Goal: Communication & Community: Answer question/provide support

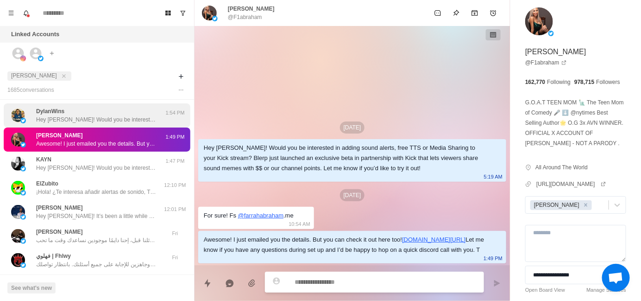
click at [72, 115] on p "Hey [PERSON_NAME]! Would you be interested in adding sound alerts, free TTS or …" at bounding box center [96, 119] width 120 height 8
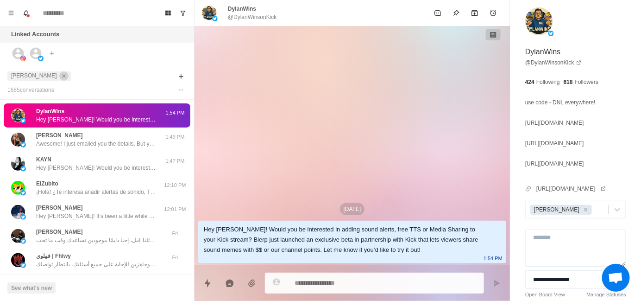
click at [61, 74] on icon "close" at bounding box center [64, 76] width 6 height 6
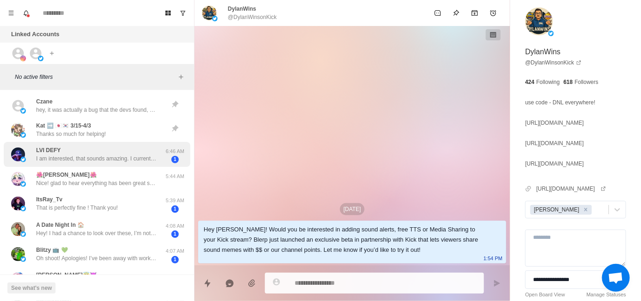
click at [70, 161] on p "I am interested, that sounds amazing. I currently use [PERSON_NAME] for such ma…" at bounding box center [96, 158] width 120 height 8
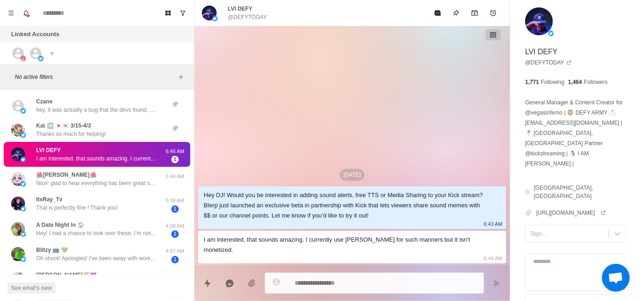
click at [332, 283] on textarea at bounding box center [386, 282] width 182 height 13
type textarea "*"
type textarea "**"
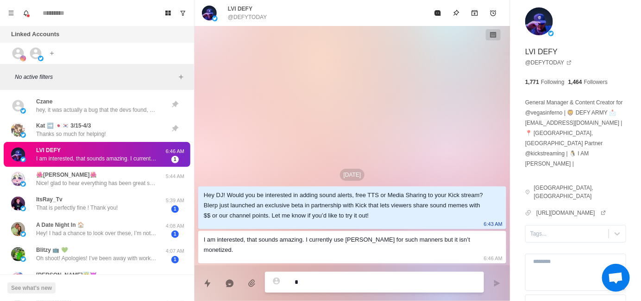
type textarea "*"
type textarea "***"
type textarea "*"
type textarea "****"
type textarea "*"
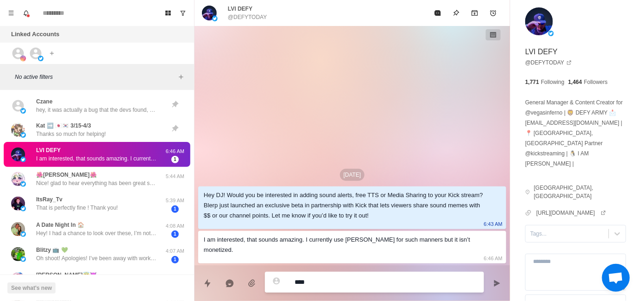
type textarea "**********"
type textarea "*"
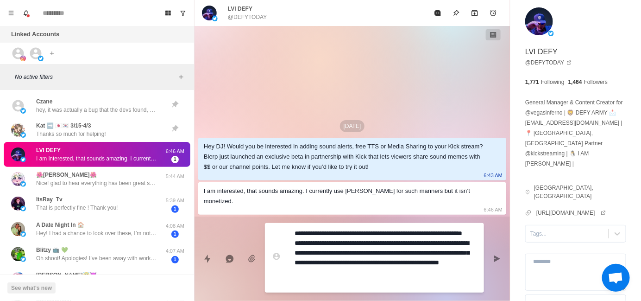
click at [323, 252] on textarea "**********" at bounding box center [386, 257] width 182 height 62
click at [326, 233] on textarea "**********" at bounding box center [386, 257] width 182 height 62
click at [398, 239] on textarea "**********" at bounding box center [386, 257] width 182 height 62
type textarea "**********"
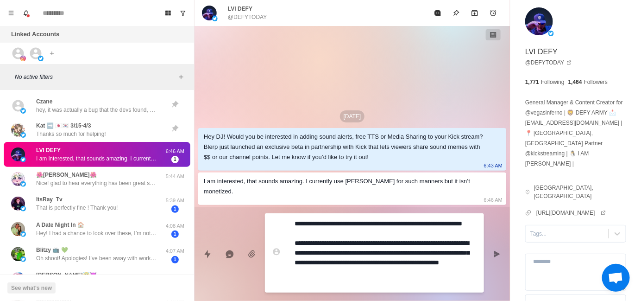
click at [321, 224] on textarea "**********" at bounding box center [386, 253] width 182 height 72
type textarea "*"
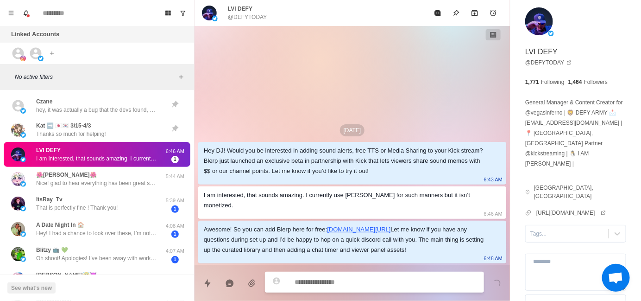
click at [252, 18] on p "@DEFYTODAY" at bounding box center [247, 17] width 39 height 8
copy p "DEFYTODAY"
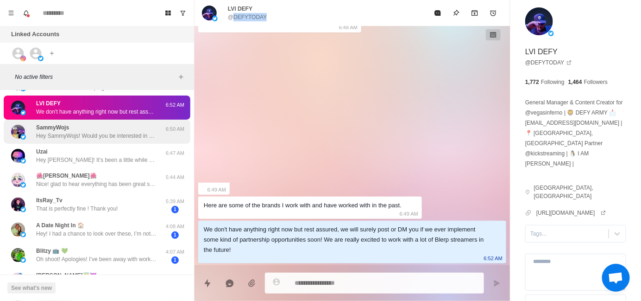
scroll to position [93, 0]
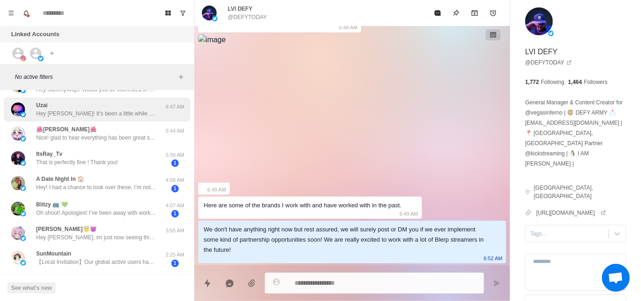
click at [93, 119] on div "Uzai Hey Uzai! It’s been a little while since I last reached out — just wanted …" at bounding box center [97, 109] width 187 height 24
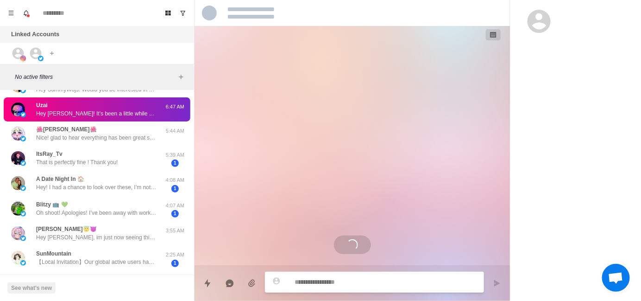
scroll to position [0, 0]
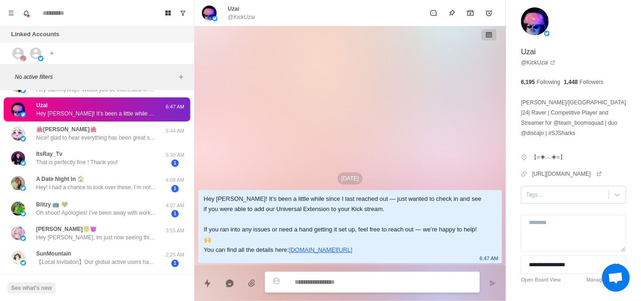
click at [536, 195] on div at bounding box center [565, 194] width 78 height 10
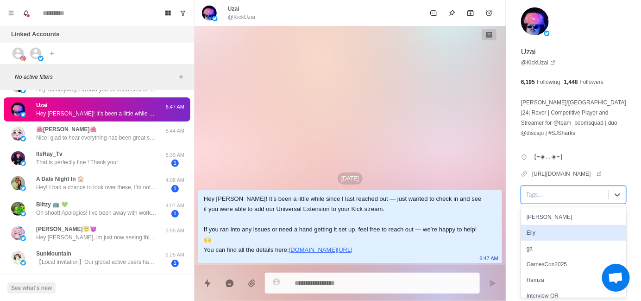
scroll to position [93, 0]
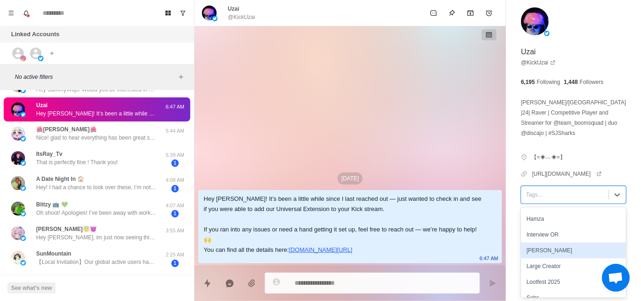
click at [561, 251] on div "[PERSON_NAME]" at bounding box center [573, 250] width 105 height 16
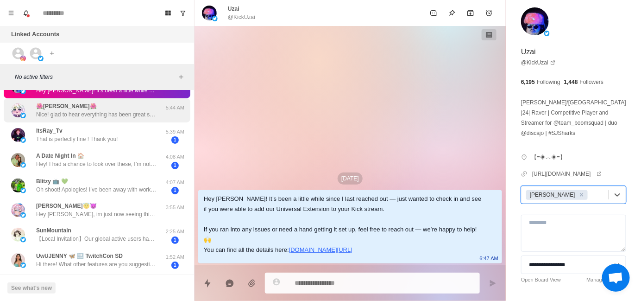
scroll to position [138, 0]
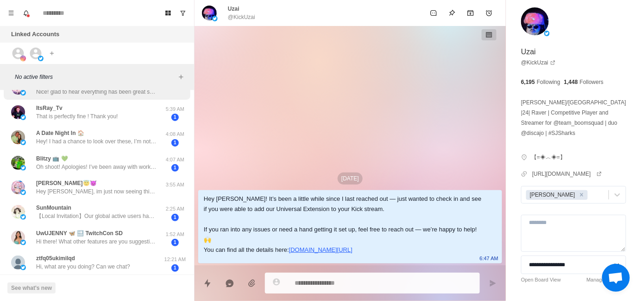
click at [117, 134] on div "A Date Night In 🏠 Hey! I had a chance to look over these, I’m not sure I would …" at bounding box center [96, 137] width 120 height 17
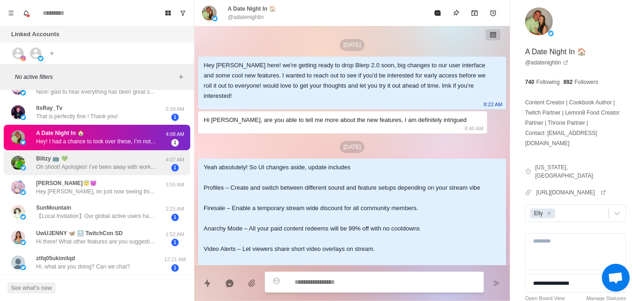
scroll to position [165, 0]
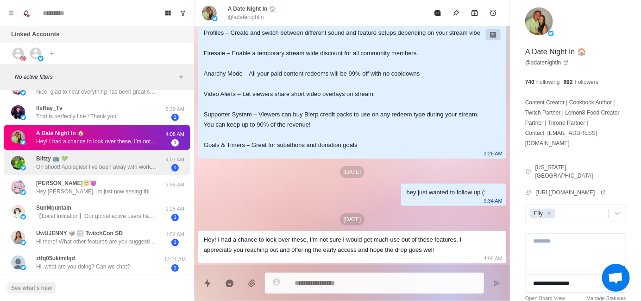
click at [122, 156] on div "Blitzy 📺 💚 Oh shoot! Apologies! I’ve been away with work so I haven’t had much …" at bounding box center [96, 162] width 120 height 17
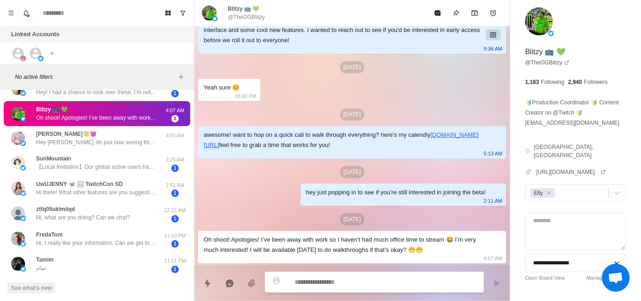
scroll to position [185, 0]
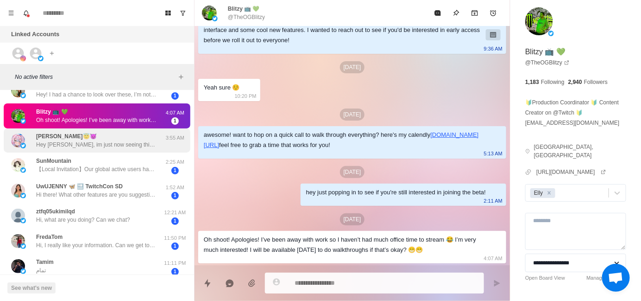
click at [120, 145] on p "Hey [PERSON_NAME], im just now seeing this. I had you scheduled [DATE], at 2PM …" at bounding box center [96, 144] width 120 height 8
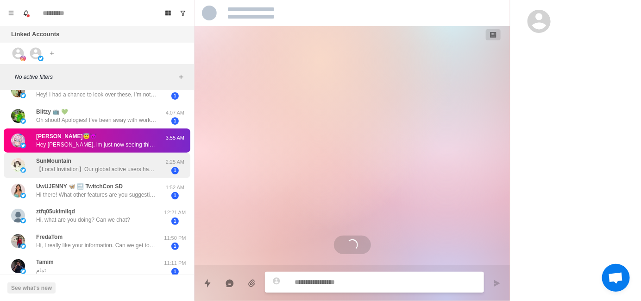
scroll to position [631, 0]
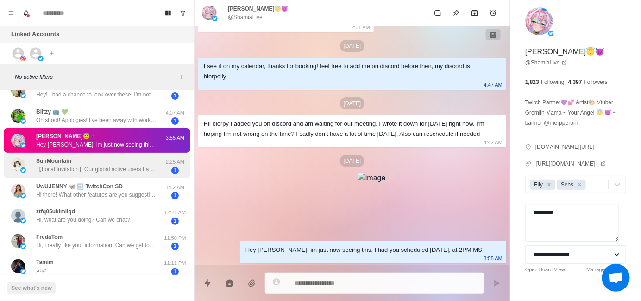
click at [110, 155] on div "SunMountain 【Local Invitation】Our global active users have surpassed one billio…" at bounding box center [97, 164] width 187 height 25
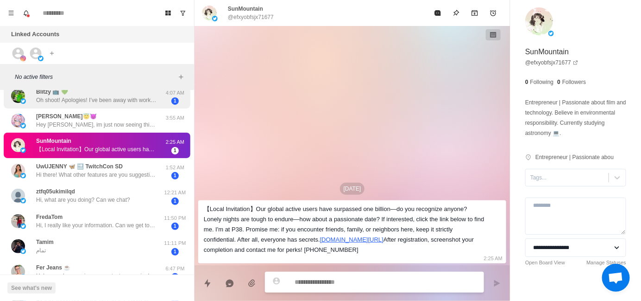
scroll to position [232, 0]
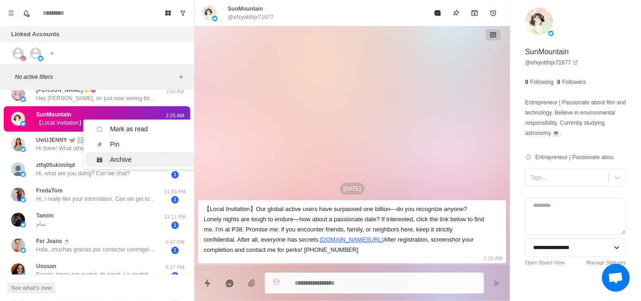
click at [120, 162] on div "Archive" at bounding box center [121, 160] width 22 height 10
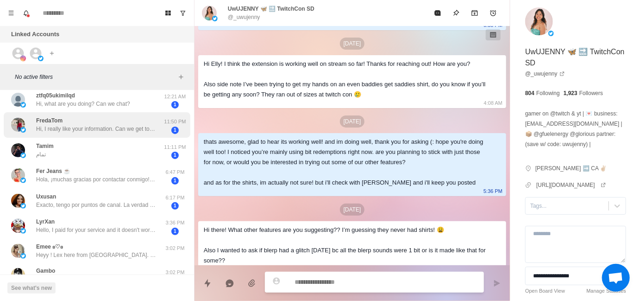
scroll to position [278, 0]
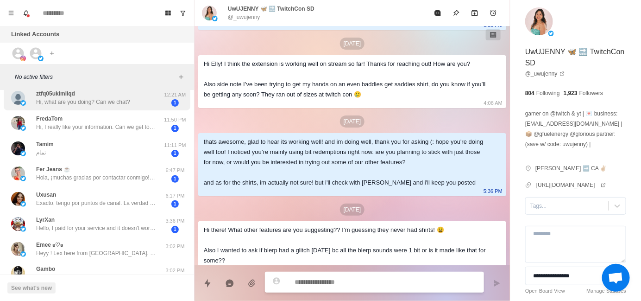
click at [113, 109] on div "ztfq05ukimilqd Hi, what are you doing? Can we chat? 12:21 AM 1" at bounding box center [97, 97] width 187 height 25
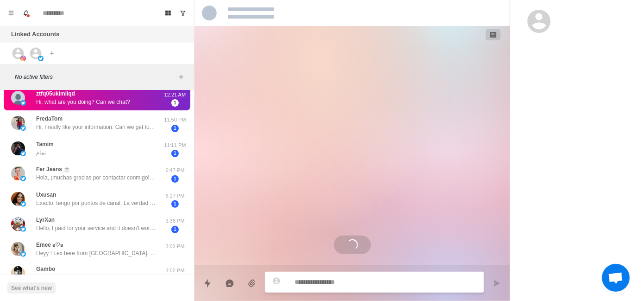
scroll to position [0, 0]
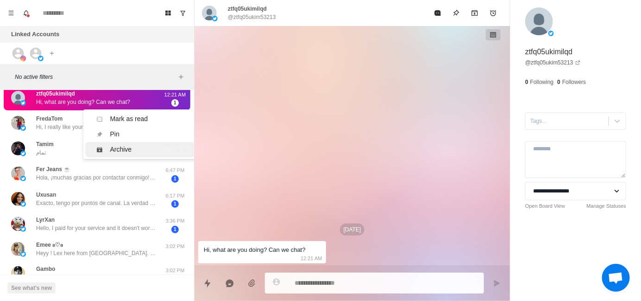
click at [122, 146] on div "Archive" at bounding box center [121, 150] width 22 height 10
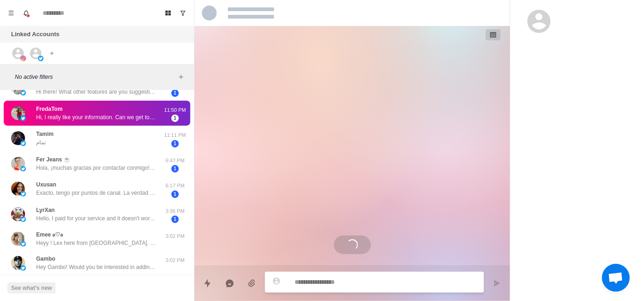
scroll to position [253, 0]
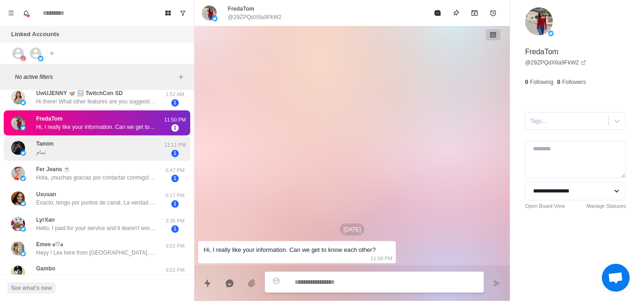
click at [114, 156] on div "Tamim تمام" at bounding box center [87, 148] width 152 height 18
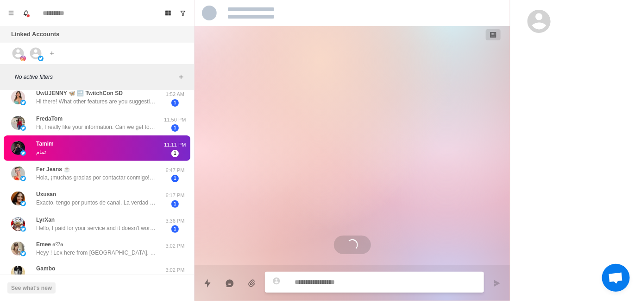
scroll to position [187, 0]
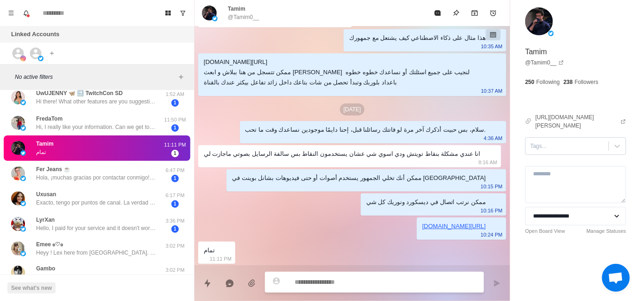
type textarea "*"
click at [566, 141] on div at bounding box center [567, 146] width 74 height 10
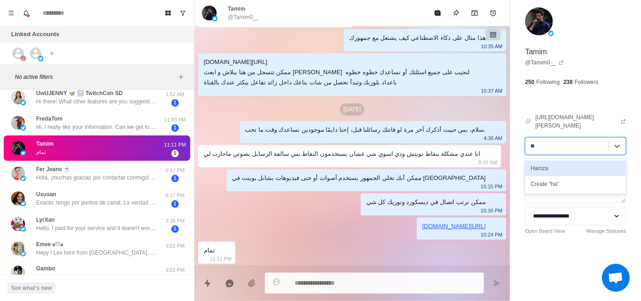
type input "***"
click at [565, 160] on div "Hamza" at bounding box center [575, 168] width 101 height 16
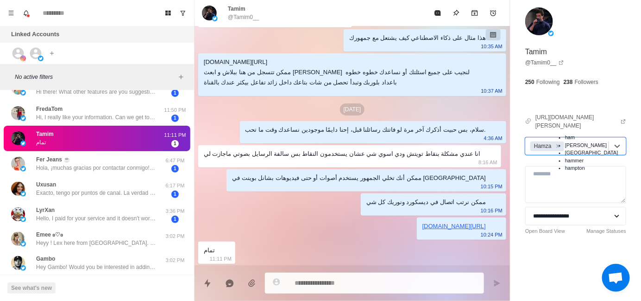
scroll to position [269, 0]
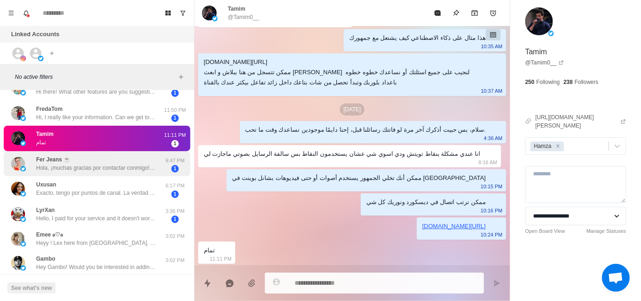
click at [106, 164] on p "Hola, ¡muchas gracias por contactar conmigo! La verdad es que me parece que pue…" at bounding box center [96, 168] width 120 height 8
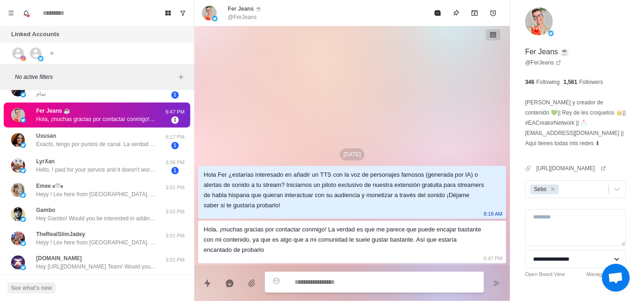
scroll to position [315, 0]
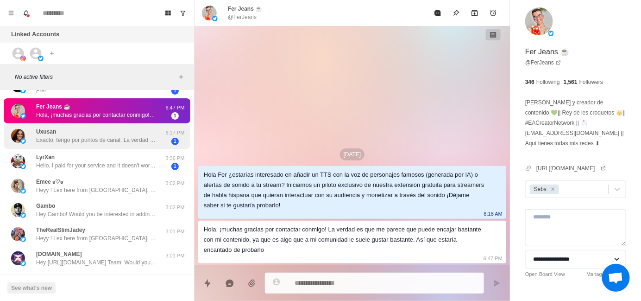
click at [87, 136] on p "Exacto, tengo por puntos de canal. La verdad que me interesa la idea de integra…" at bounding box center [96, 140] width 120 height 8
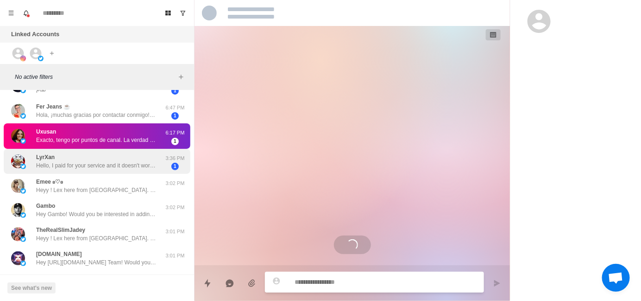
scroll to position [17, 0]
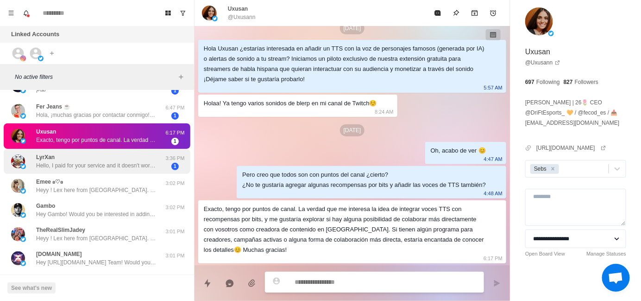
click at [94, 170] on div "LyrXan Hello, I paid for your service and it doesn't work for me. I already hav…" at bounding box center [97, 161] width 187 height 25
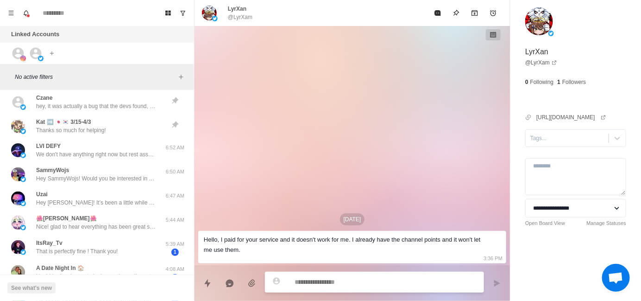
scroll to position [0, 0]
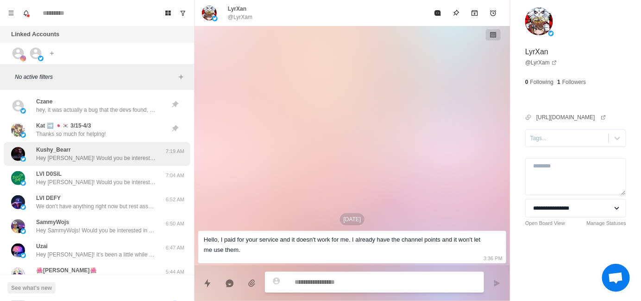
click at [95, 160] on p "Hey [PERSON_NAME]! Would you be interested in adding sound alerts, free TTS or …" at bounding box center [96, 158] width 120 height 8
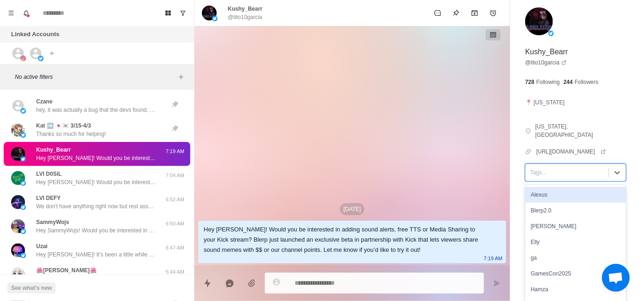
click at [535, 167] on div at bounding box center [567, 172] width 74 height 10
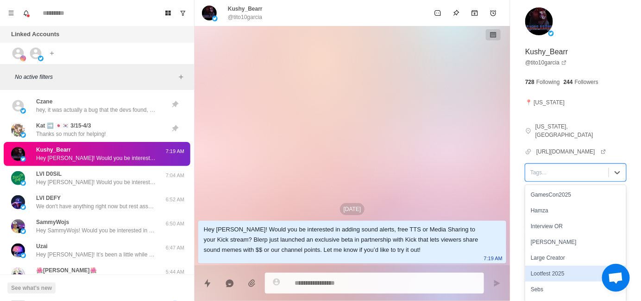
scroll to position [93, 0]
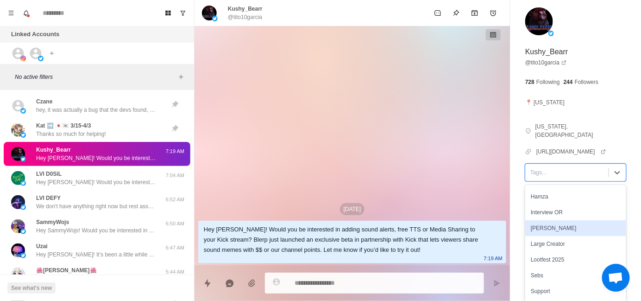
click at [549, 222] on div "[PERSON_NAME]" at bounding box center [575, 228] width 101 height 16
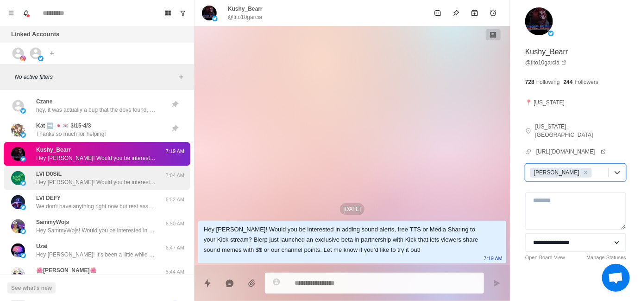
click at [124, 175] on div "LVI D0SiL Hey [PERSON_NAME]! Would you be interested in adding sound alerts, fr…" at bounding box center [96, 178] width 120 height 17
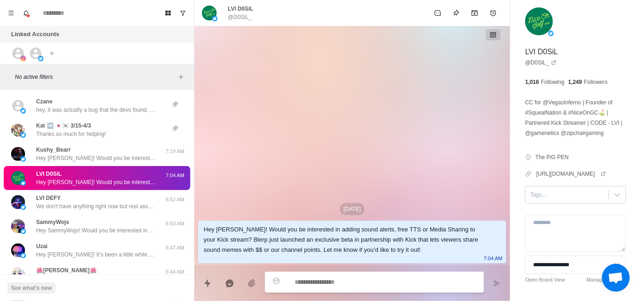
click at [533, 193] on div at bounding box center [567, 194] width 74 height 10
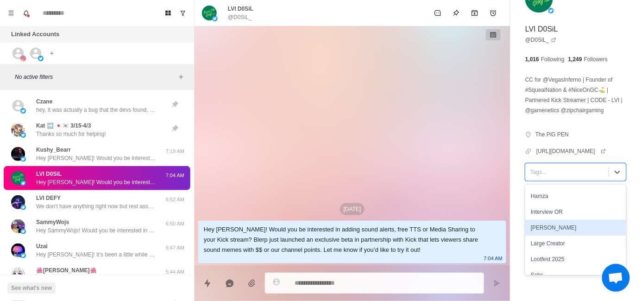
click at [551, 226] on div "[PERSON_NAME]" at bounding box center [575, 228] width 101 height 16
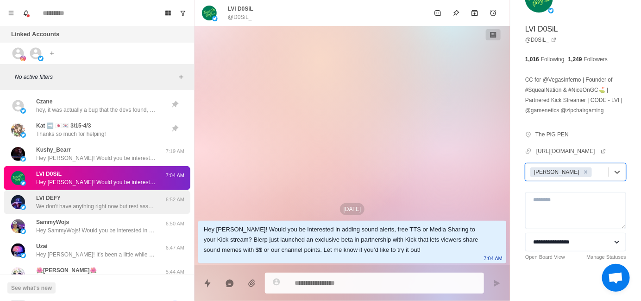
click at [110, 202] on p "We don't have anything right now but rest assured, we will surely post or DM yo…" at bounding box center [96, 206] width 120 height 8
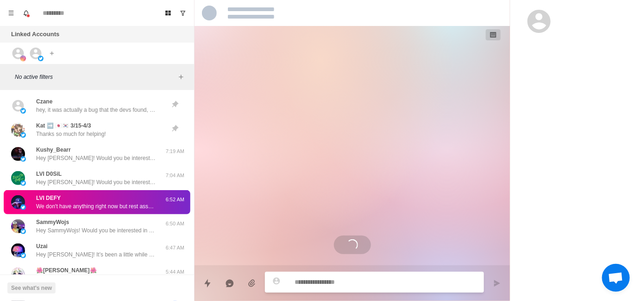
scroll to position [179, 0]
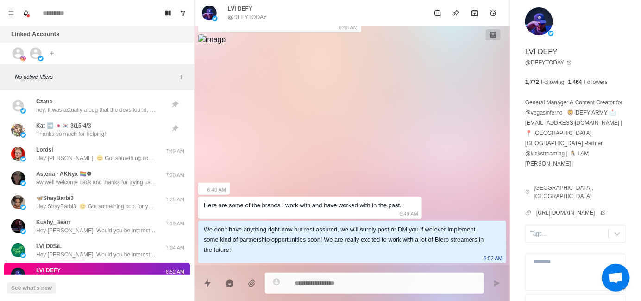
type textarea "*"
